Goal: Information Seeking & Learning: Find specific fact

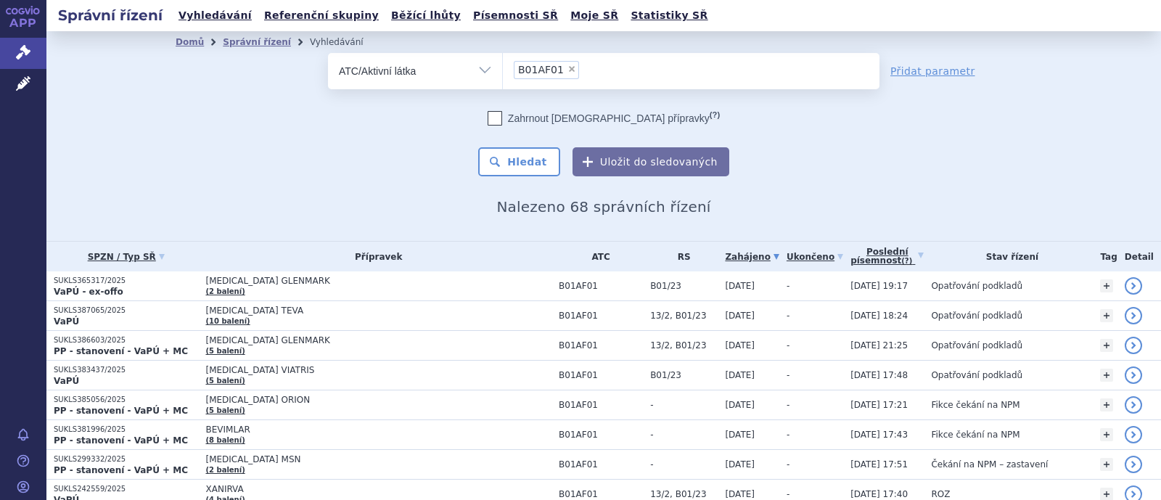
drag, startPoint x: 559, startPoint y: 70, endPoint x: 518, endPoint y: 61, distance: 41.7
click at [567, 70] on span "×" at bounding box center [571, 69] width 9 height 9
click at [503, 70] on select "B01AF01" at bounding box center [502, 70] width 1 height 36
select select
click at [469, 71] on select "Vše Spisová značka Typ SŘ Přípravek/SUKL kód Účastník/Držitel" at bounding box center [415, 69] width 174 height 33
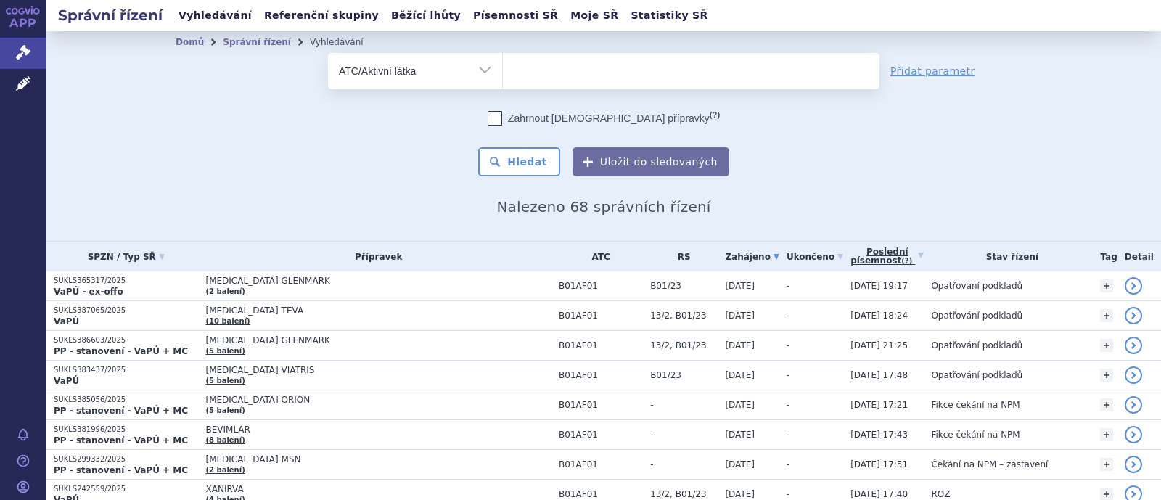
select select "filter-product"
click at [328, 53] on select "Vše Spisová značka Typ SŘ Přípravek/SUKL kód Účastník/Držitel" at bounding box center [415, 69] width 174 height 33
click at [514, 71] on input "search" at bounding box center [518, 69] width 8 height 18
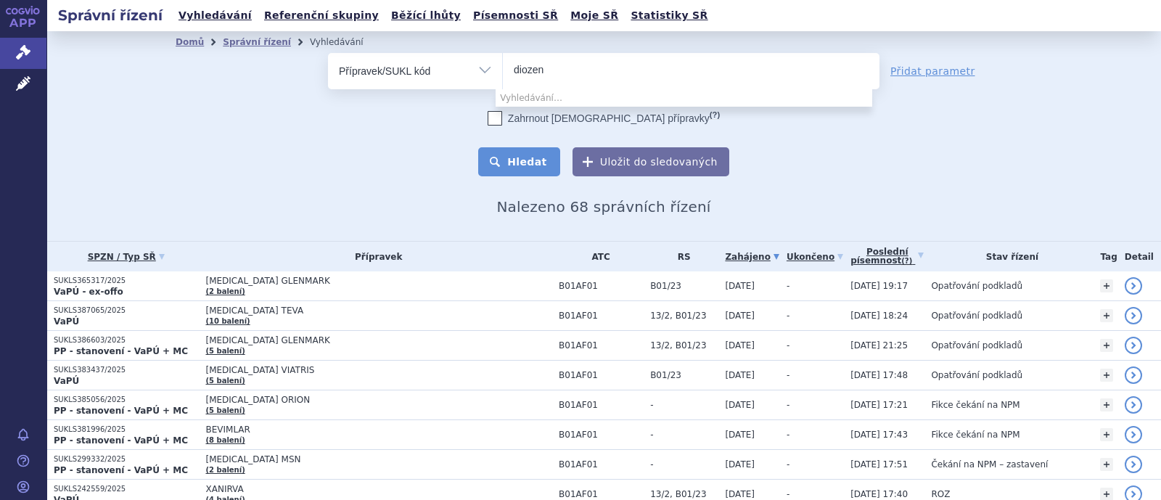
type input "diozen"
select select "2d0039a7-e93b-4c6b-b1f6-8eb4cd909b20"
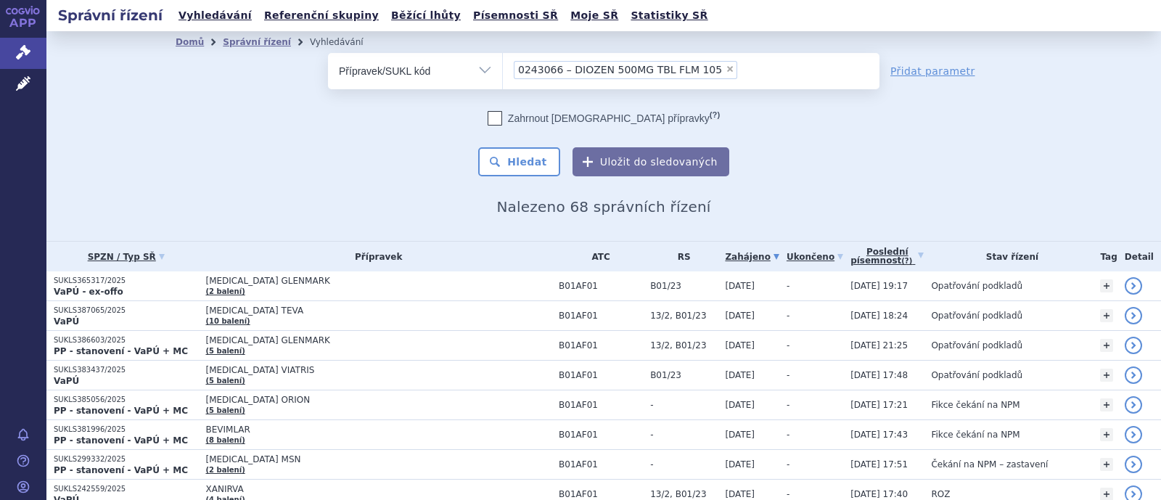
click at [726, 68] on span "×" at bounding box center [730, 69] width 9 height 9
click at [503, 68] on select "0243066 – DIOZEN 500MG TBL FLM 105" at bounding box center [502, 70] width 1 height 36
select select
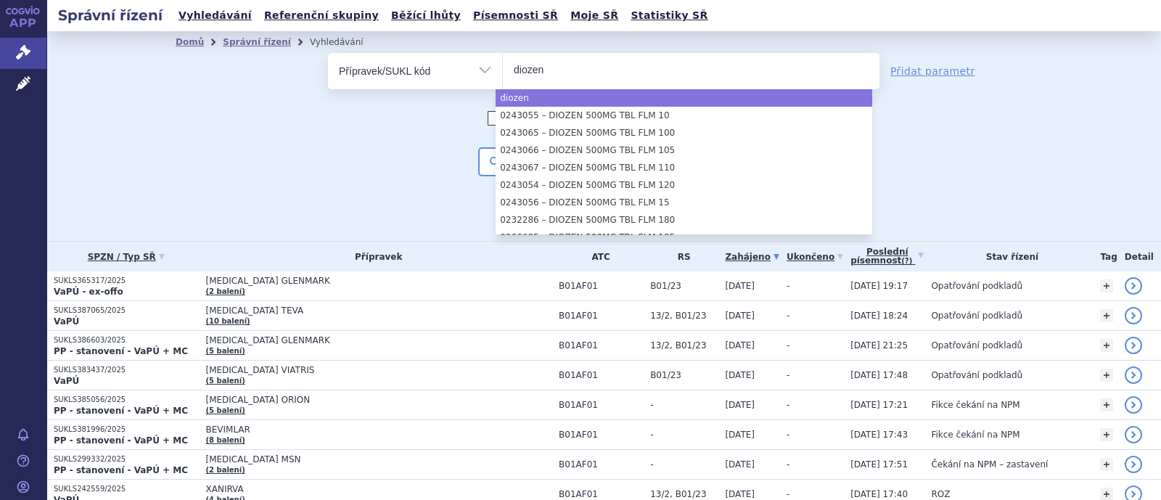
type input "diozen"
select select "diozen"
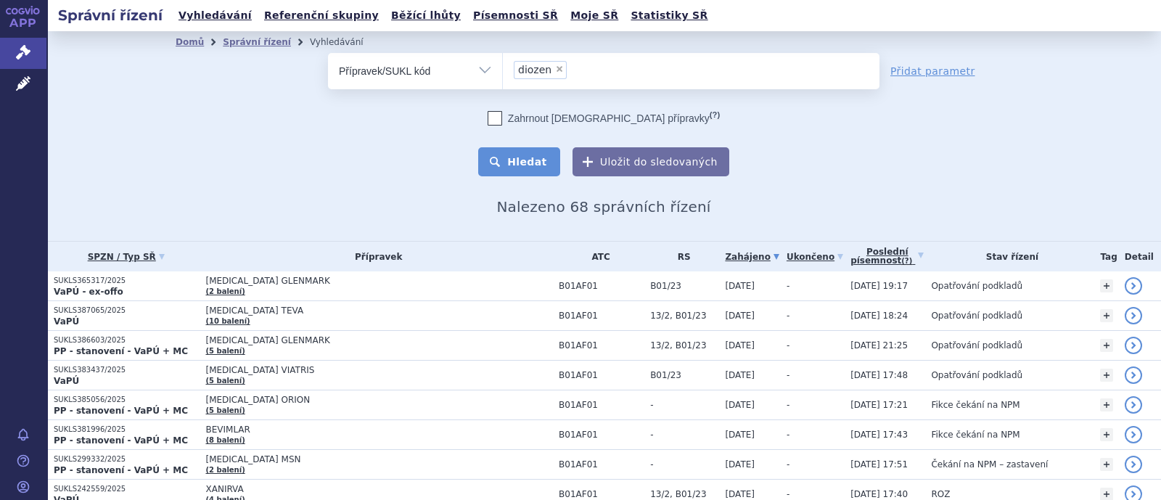
click at [523, 154] on button "Hledat" at bounding box center [519, 161] width 82 height 29
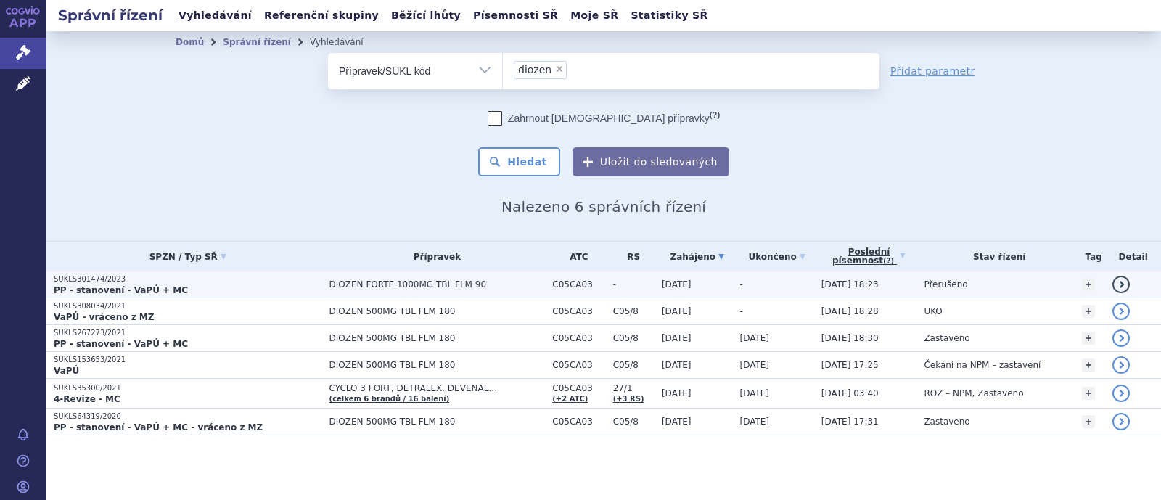
click at [416, 288] on span "DIOZEN FORTE 1000MG TBL FLM 90" at bounding box center [437, 284] width 216 height 10
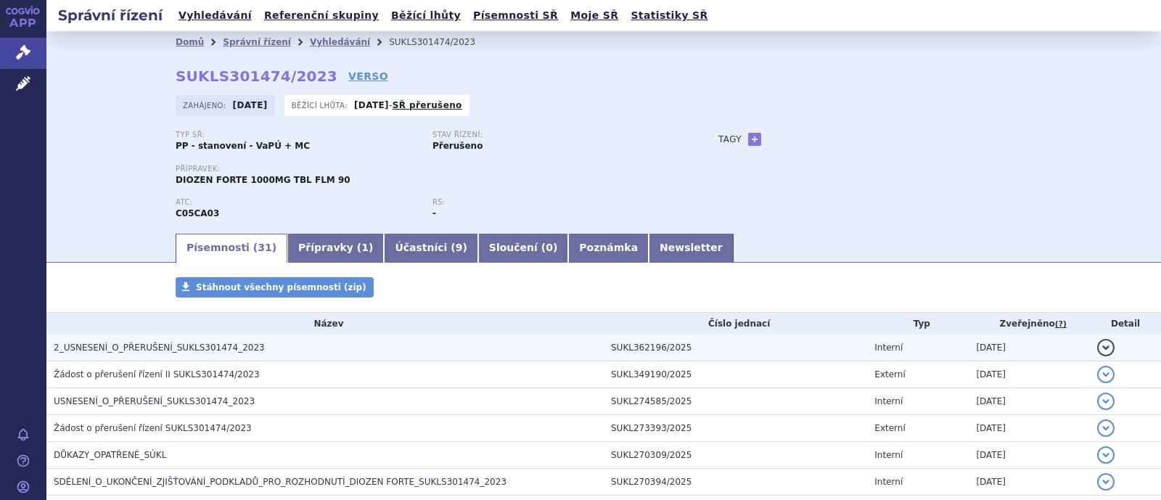
click at [184, 350] on span "2_USNESENÍ_O_PŘERUŠENÍ_SUKLS301474_2023" at bounding box center [159, 347] width 211 height 10
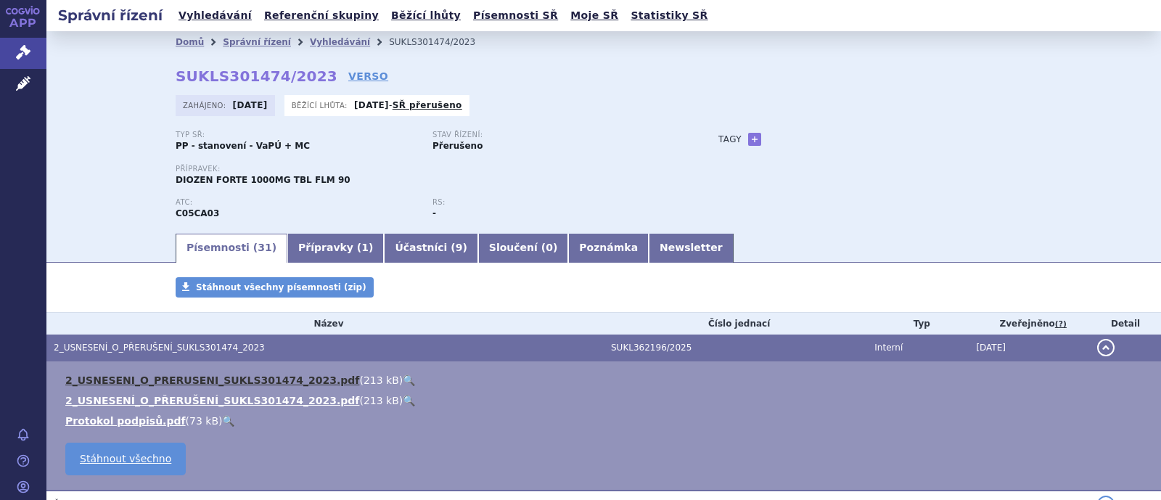
click at [193, 379] on link "2_USNESENI_O_PRERUSENI_SUKLS301474_2023.pdf" at bounding box center [212, 380] width 294 height 12
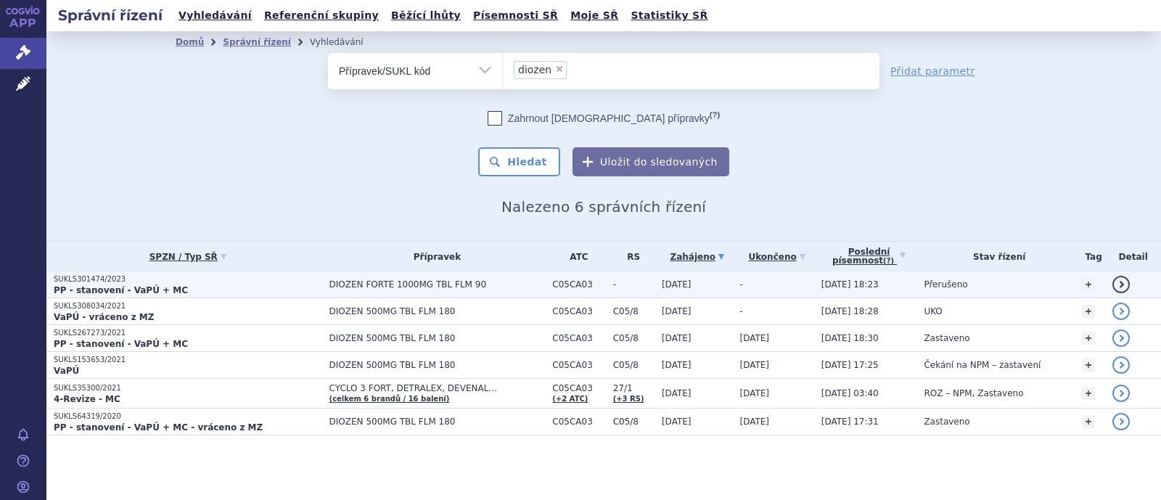
click at [403, 284] on span "DIOZEN FORTE 1000MG TBL FLM 90" at bounding box center [437, 284] width 216 height 10
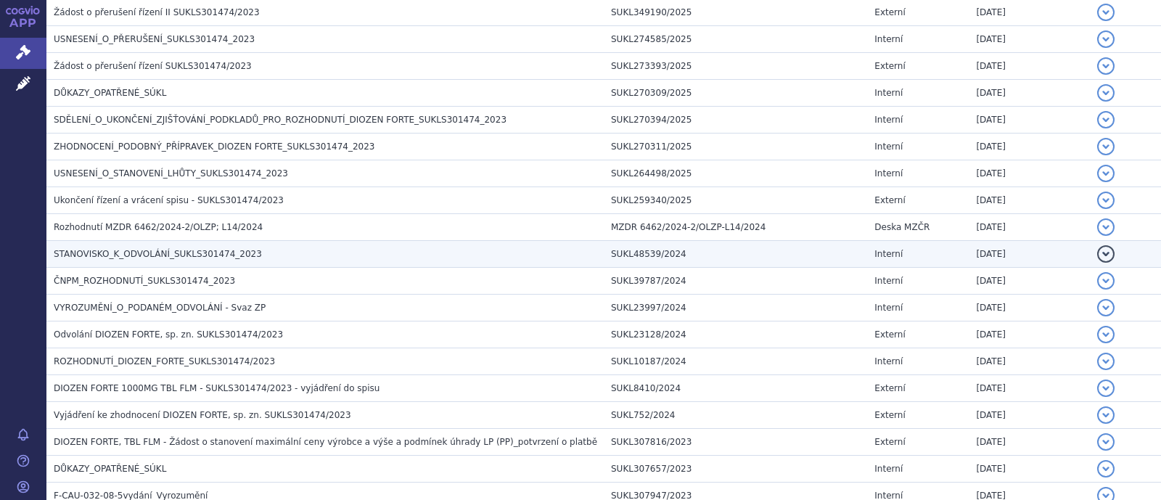
scroll to position [272, 0]
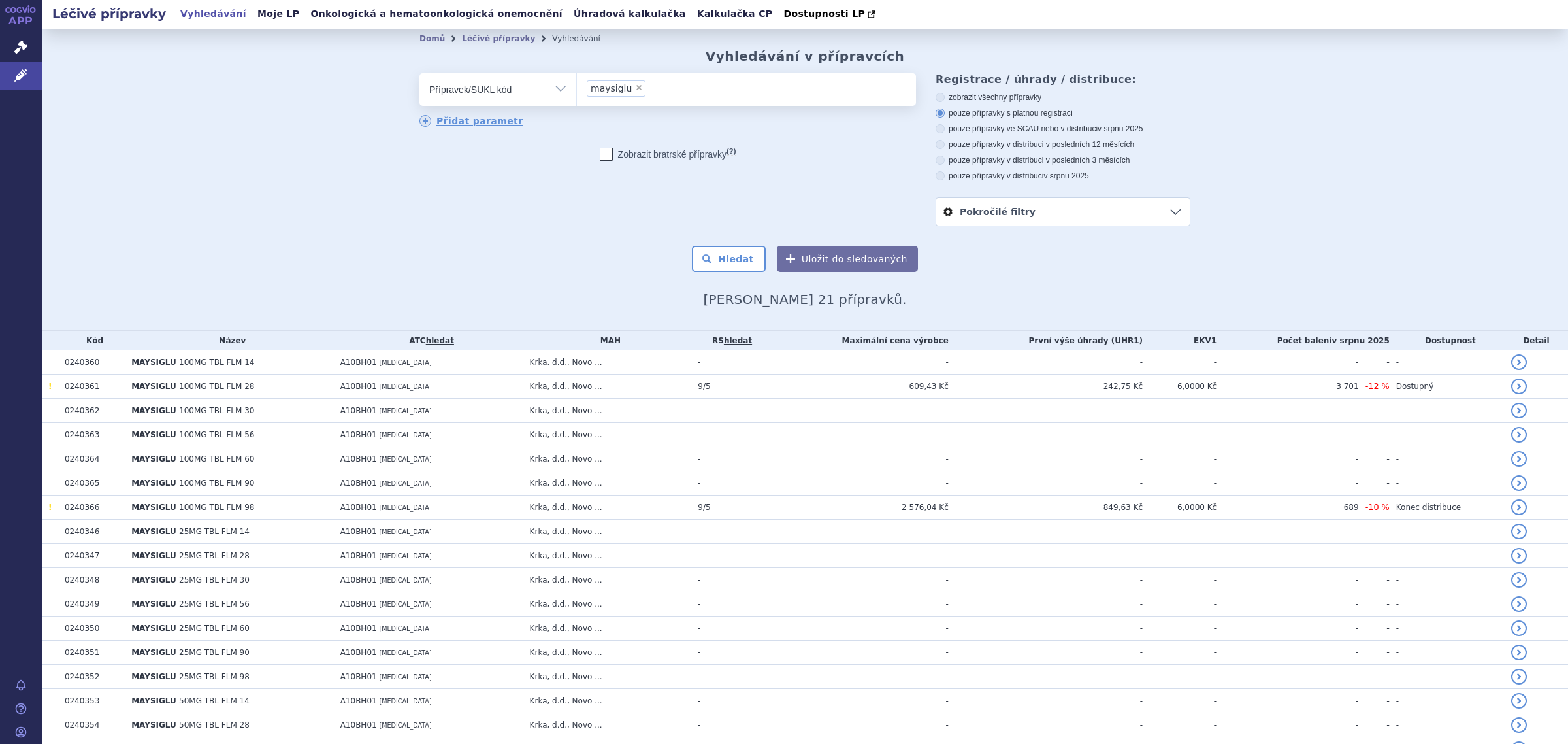
click at [635, 90] on span "×" at bounding box center [639, 87] width 8 height 8
click at [577, 90] on select "maysiglu" at bounding box center [576, 89] width 1 height 32
select select
click at [629, 90] on ul at bounding box center [747, 86] width 340 height 27
click at [577, 90] on select at bounding box center [576, 89] width 1 height 32
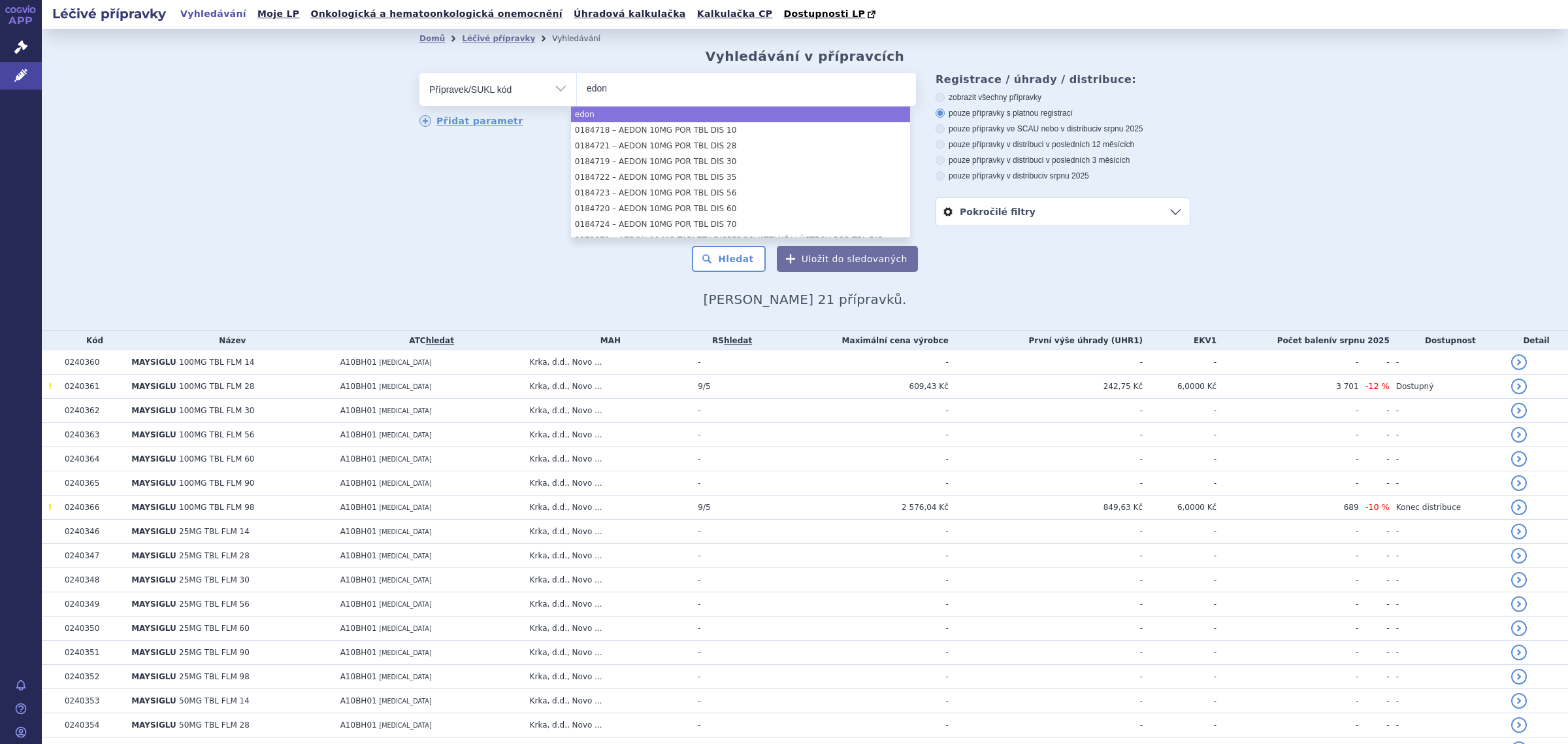
type input "edon"
select select "edon"
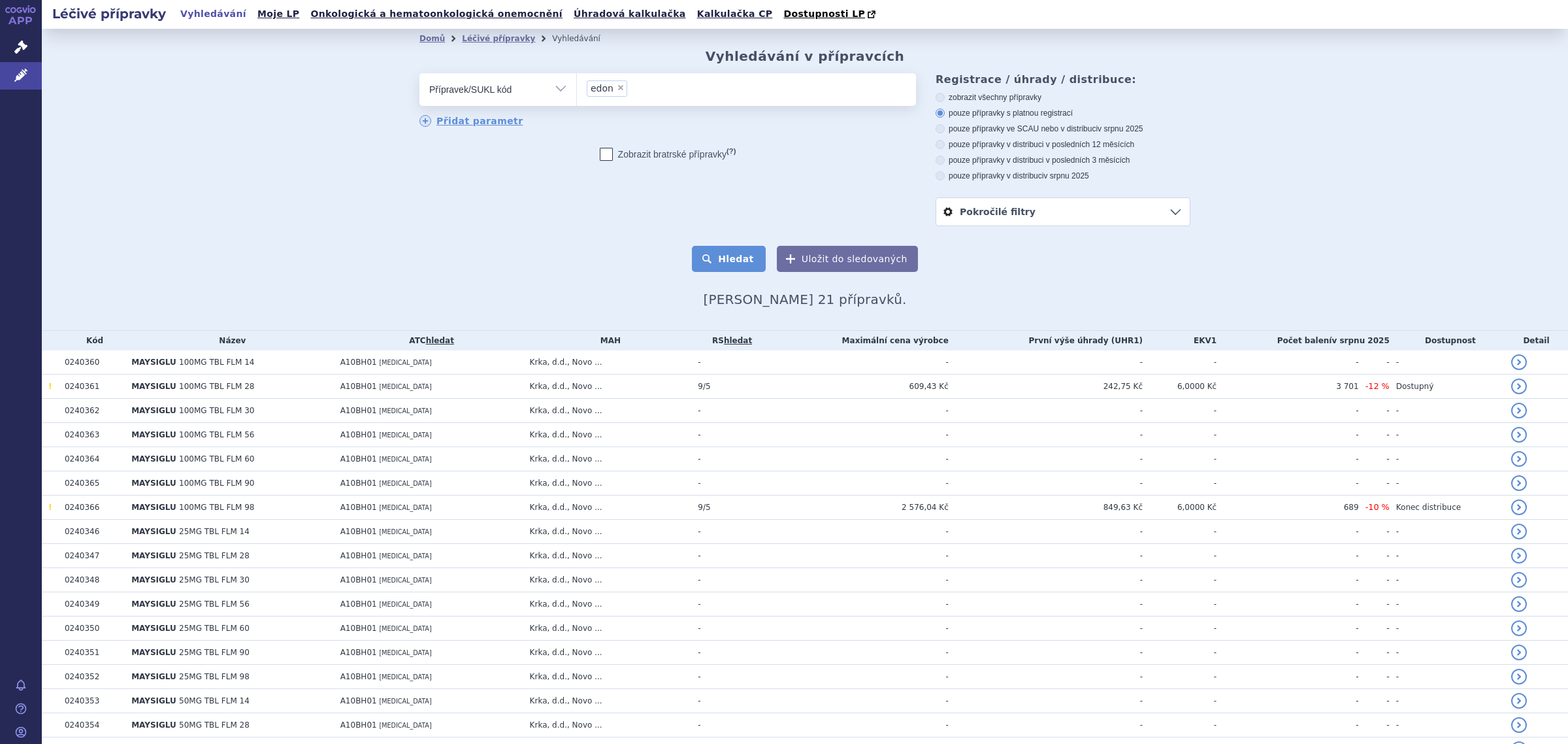
click at [734, 263] on button "Hledat" at bounding box center [729, 259] width 74 height 26
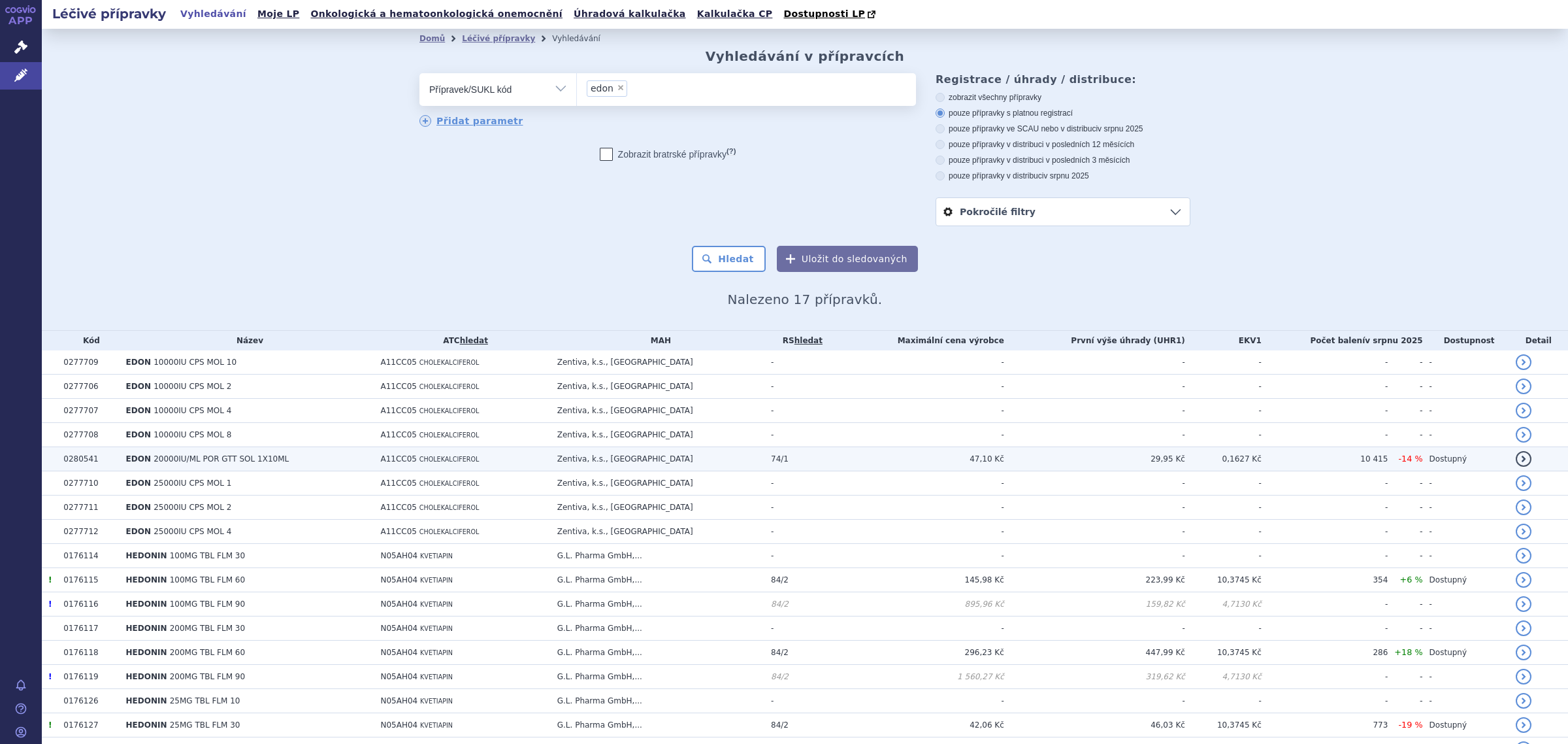
click at [427, 463] on span "CHOLEKALCIFEROL" at bounding box center [449, 459] width 60 height 7
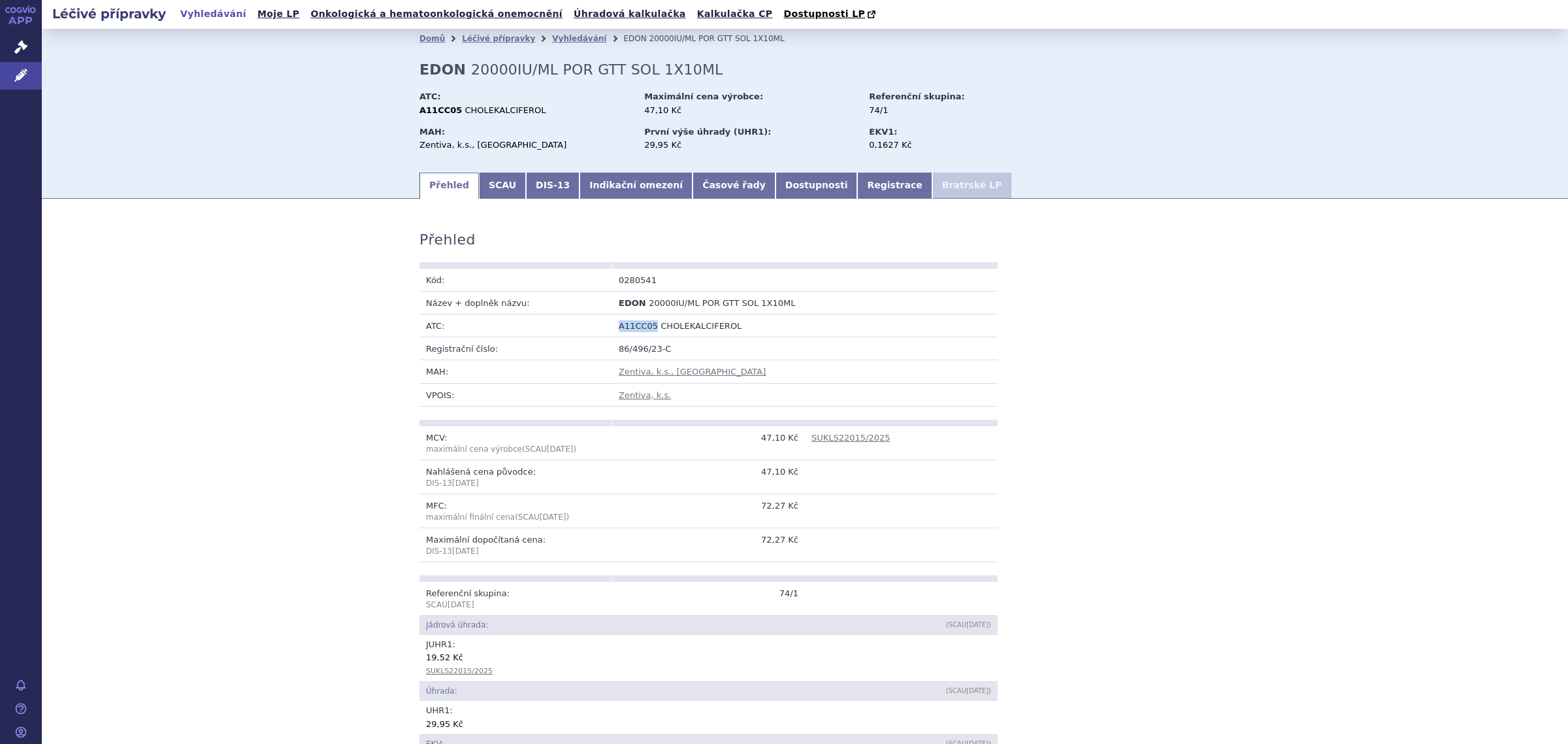
drag, startPoint x: 608, startPoint y: 328, endPoint x: 645, endPoint y: 328, distance: 37.0
click at [645, 328] on td "A11CC05 CHOLEKALCIFEROL" at bounding box center [805, 325] width 385 height 23
copy span "A11CC05"
